Goal: Task Accomplishment & Management: Use online tool/utility

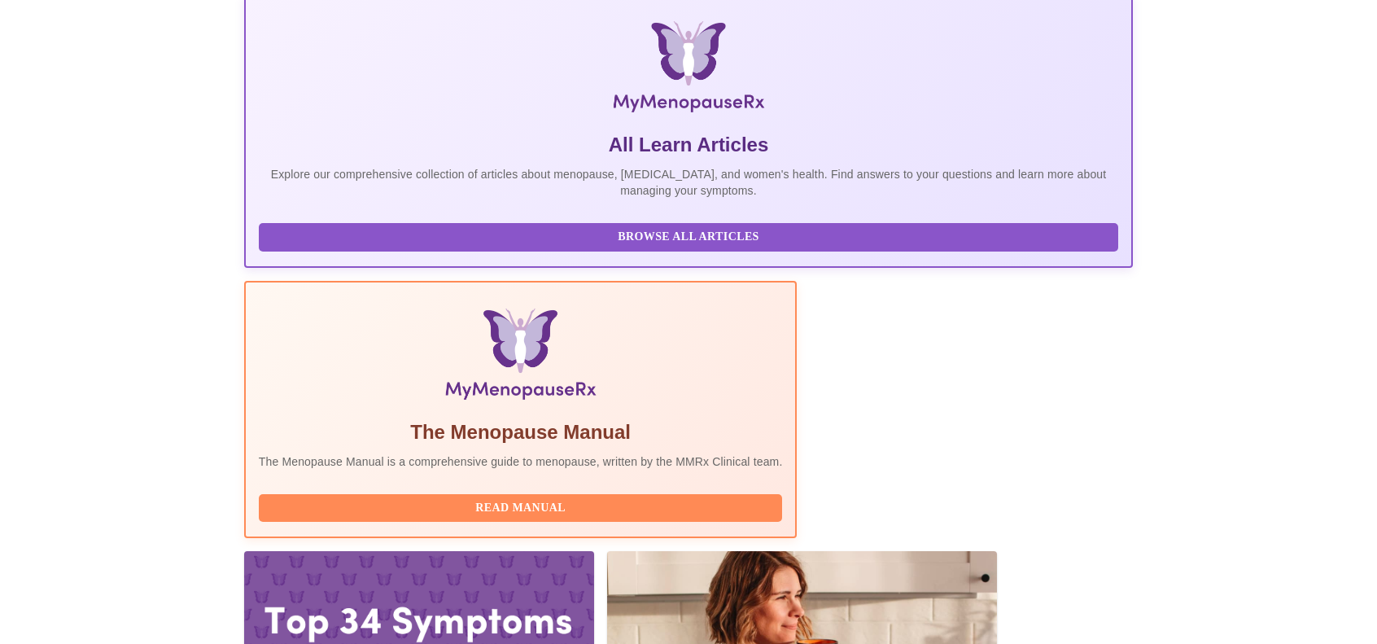
scroll to position [329, 0]
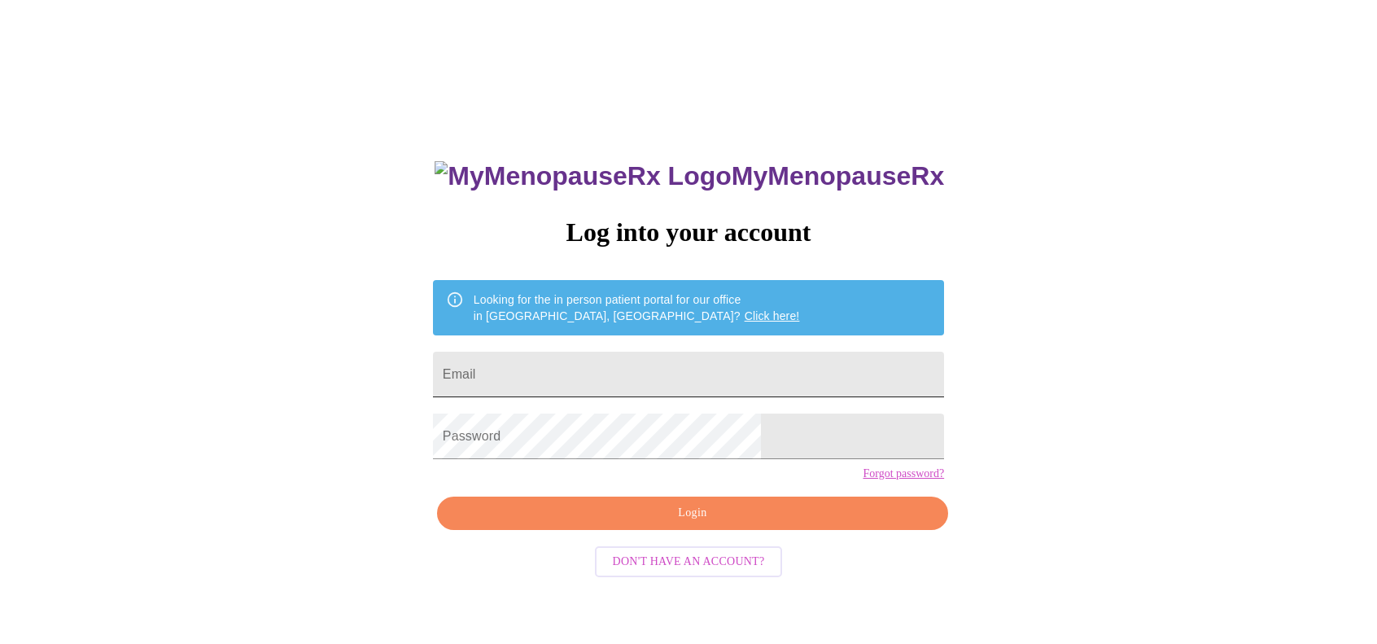
click at [712, 361] on input "Email" at bounding box center [688, 375] width 511 height 46
click at [711, 360] on input "Email" at bounding box center [688, 375] width 511 height 46
click at [996, 305] on div "MyMenopauseRx Log into your account Looking for the in person patient portal fo…" at bounding box center [689, 393] width 1364 height 772
click at [710, 361] on input "Email" at bounding box center [688, 375] width 511 height 46
type input "[PERSON_NAME][EMAIL_ADDRESS][DOMAIN_NAME]"
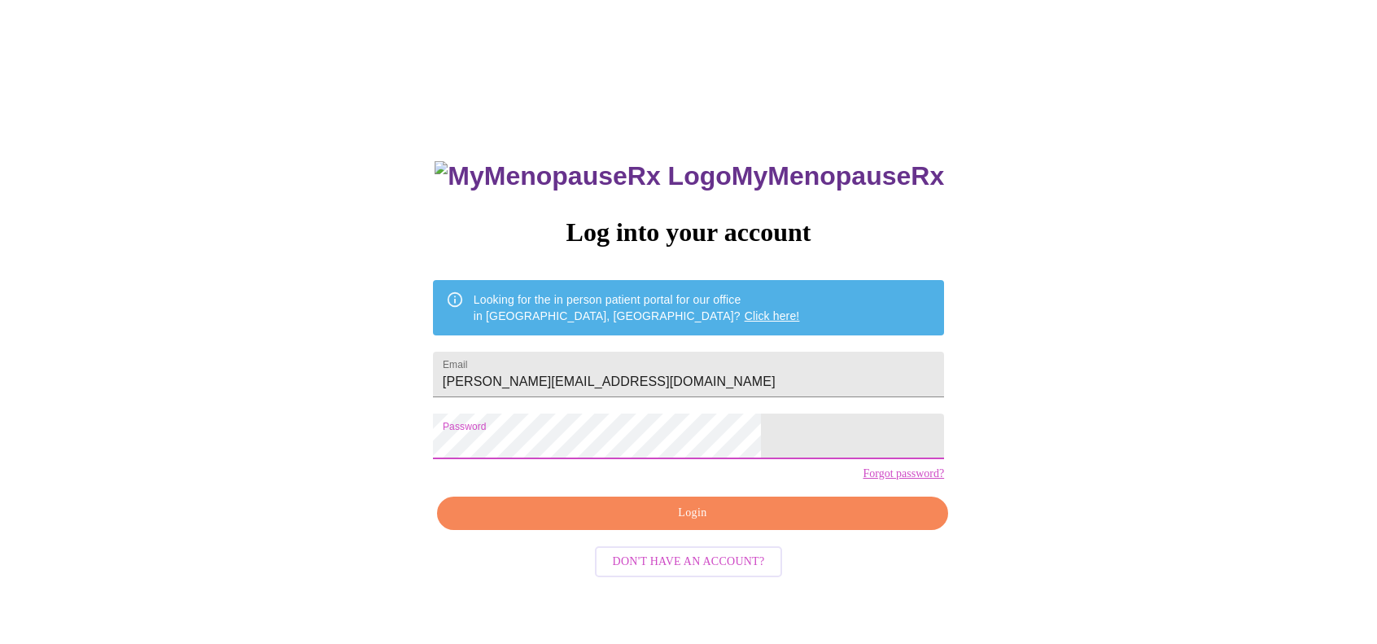
click at [697, 523] on span "Login" at bounding box center [693, 513] width 474 height 20
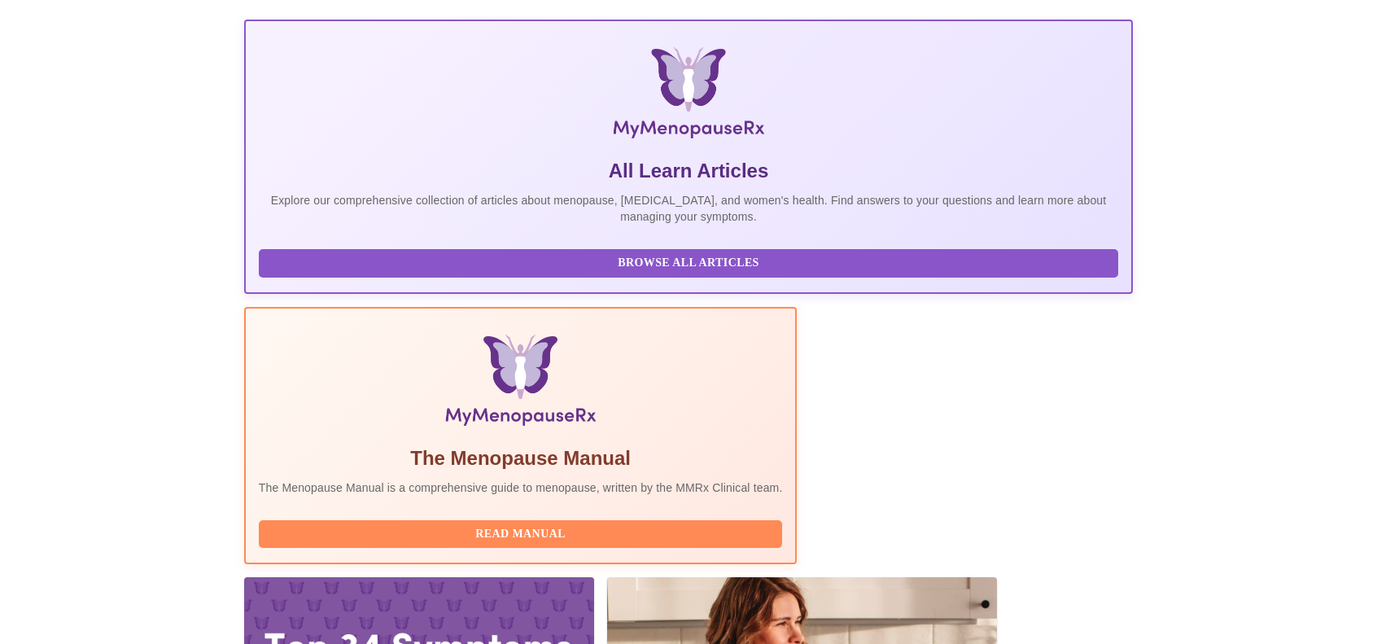
scroll to position [329, 0]
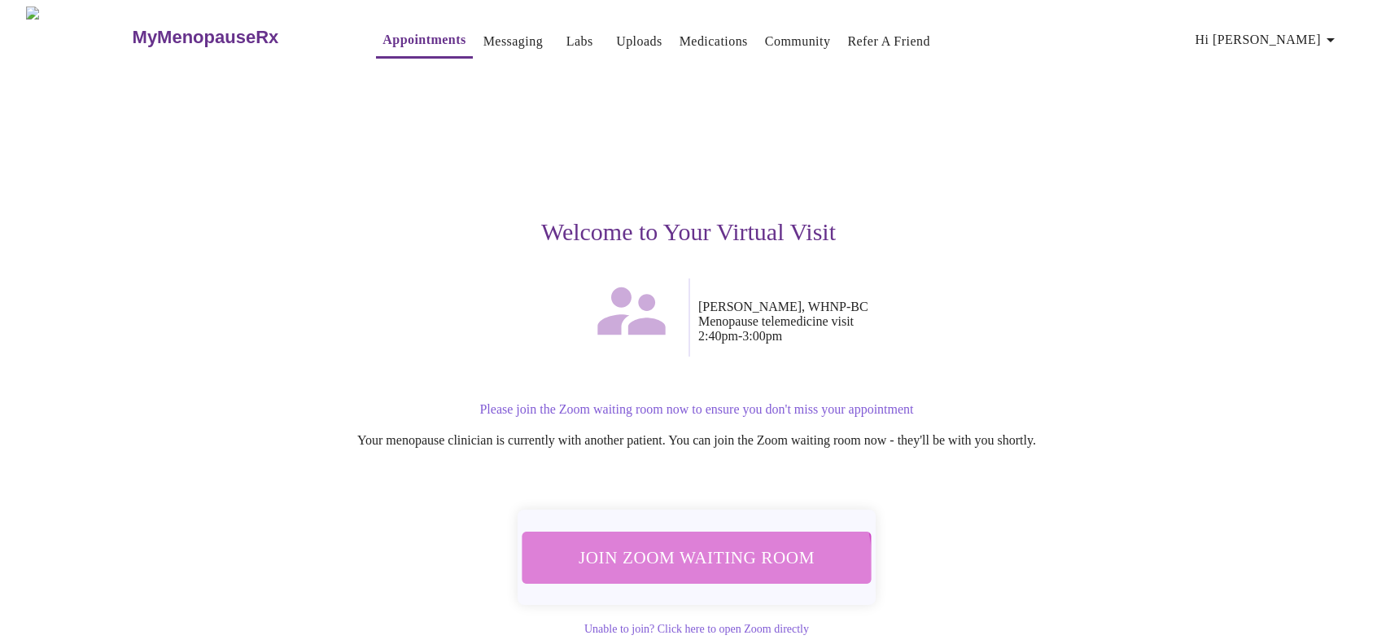
click at [696, 555] on span "Join Zoom Waiting Room" at bounding box center [696, 557] width 314 height 31
